Goal: Navigation & Orientation: Find specific page/section

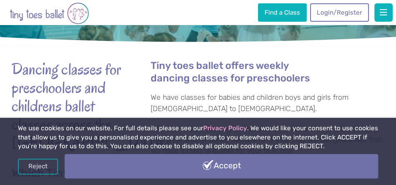
scroll to position [125, 0]
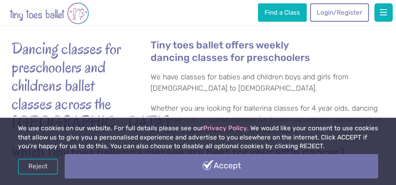
click at [204, 170] on link "Accept" at bounding box center [222, 166] width 314 height 24
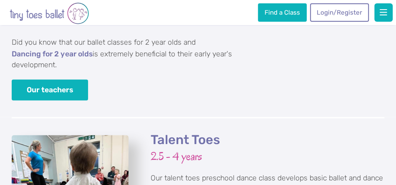
scroll to position [980, 0]
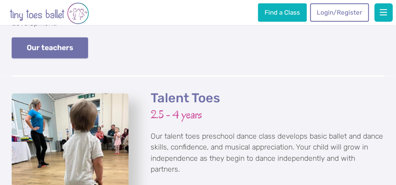
click at [69, 56] on link "Our teachers" at bounding box center [50, 47] width 76 height 21
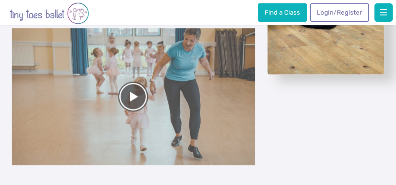
scroll to position [960, 0]
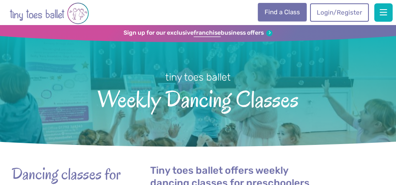
scroll to position [980, 0]
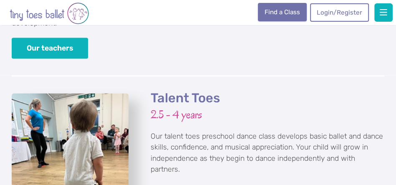
click at [286, 12] on link "Find a Class" at bounding box center [282, 12] width 48 height 18
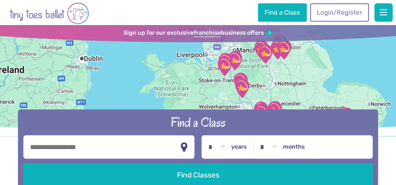
click at [102, 144] on input "text" at bounding box center [109, 146] width 172 height 23
type input "*******"
click at [223, 152] on select "* * * * * * * * * * ** ** **" at bounding box center [217, 146] width 26 height 23
select select "*"
click at [204, 135] on select "* * * * * * * * * * ** ** **" at bounding box center [217, 146] width 26 height 23
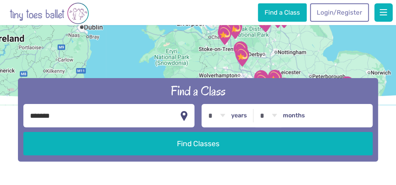
scroll to position [83, 0]
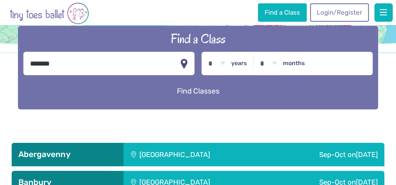
click at [185, 87] on button "Find Classes" at bounding box center [198, 90] width 350 height 23
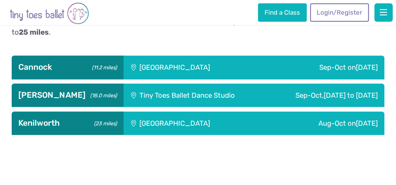
scroll to position [209, 0]
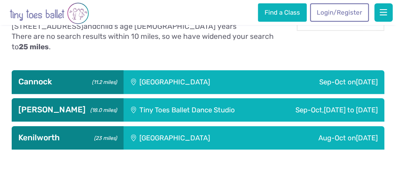
click at [185, 82] on div "[GEOGRAPHIC_DATA]" at bounding box center [197, 81] width 147 height 23
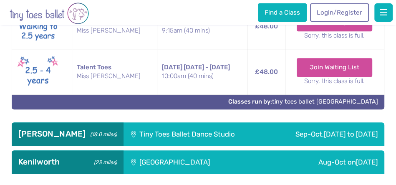
scroll to position [417, 0]
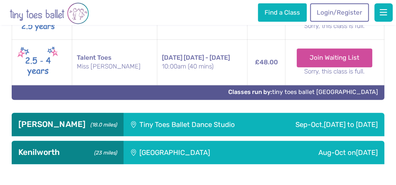
click at [132, 123] on div "Tiny Toes Ballet Dance Studio" at bounding box center [196, 124] width 144 height 23
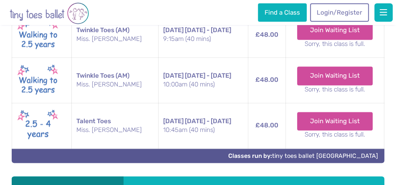
scroll to position [918, 0]
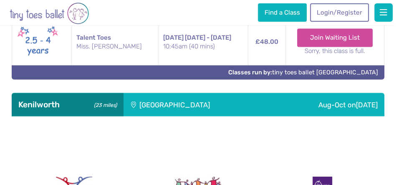
click at [132, 114] on div "[GEOGRAPHIC_DATA]" at bounding box center [197, 104] width 147 height 23
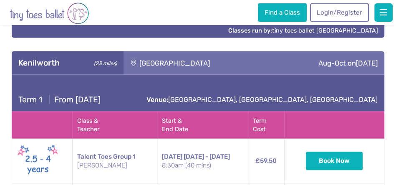
scroll to position [835, 0]
